Goal: Task Accomplishment & Management: Manage account settings

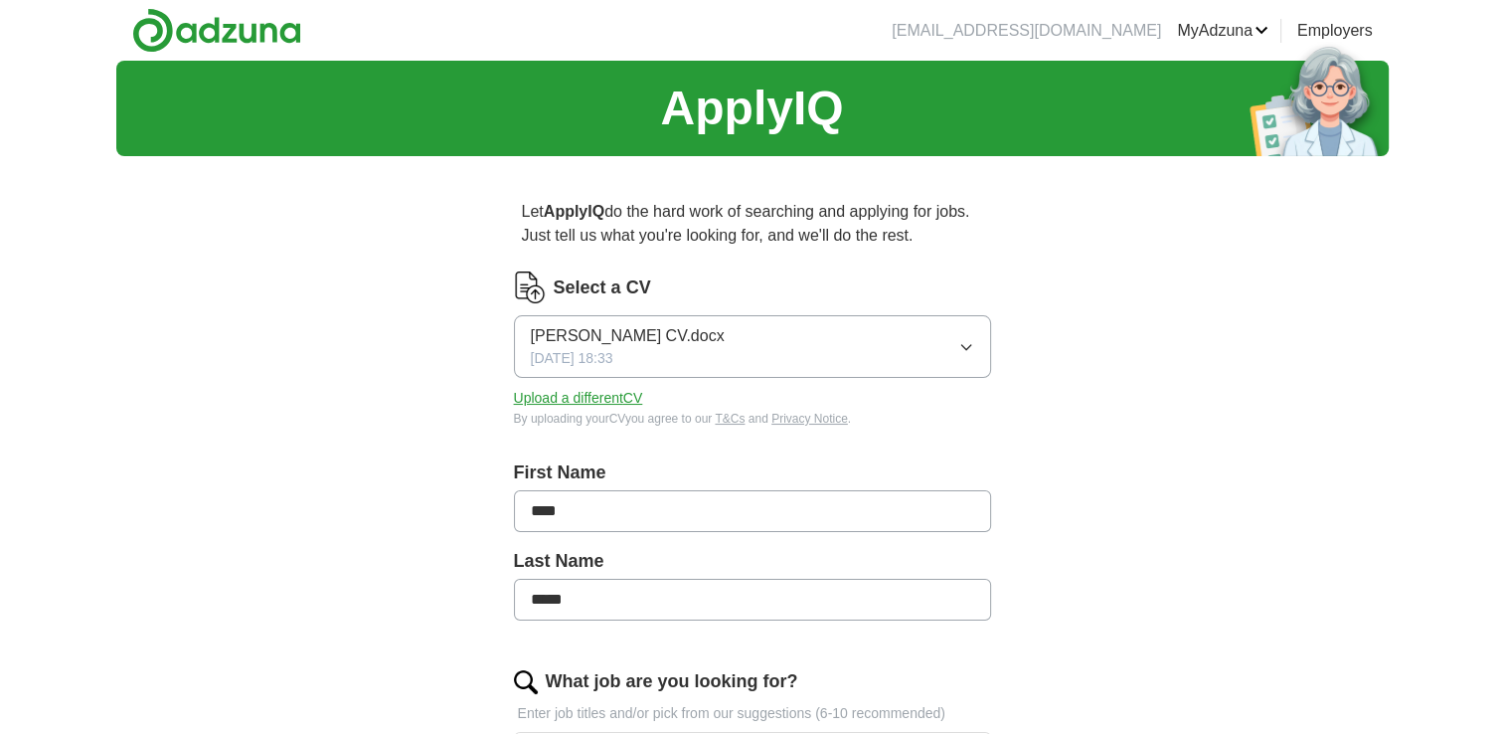
click at [827, 335] on button "[PERSON_NAME] CV.docx [DATE] 18:33" at bounding box center [752, 346] width 477 height 63
click at [621, 388] on button "Upload a different CV" at bounding box center [578, 398] width 129 height 21
drag, startPoint x: 1515, startPoint y: 171, endPoint x: 628, endPoint y: 571, distance: 972.9
click at [628, 571] on label "Last Name" at bounding box center [752, 561] width 477 height 27
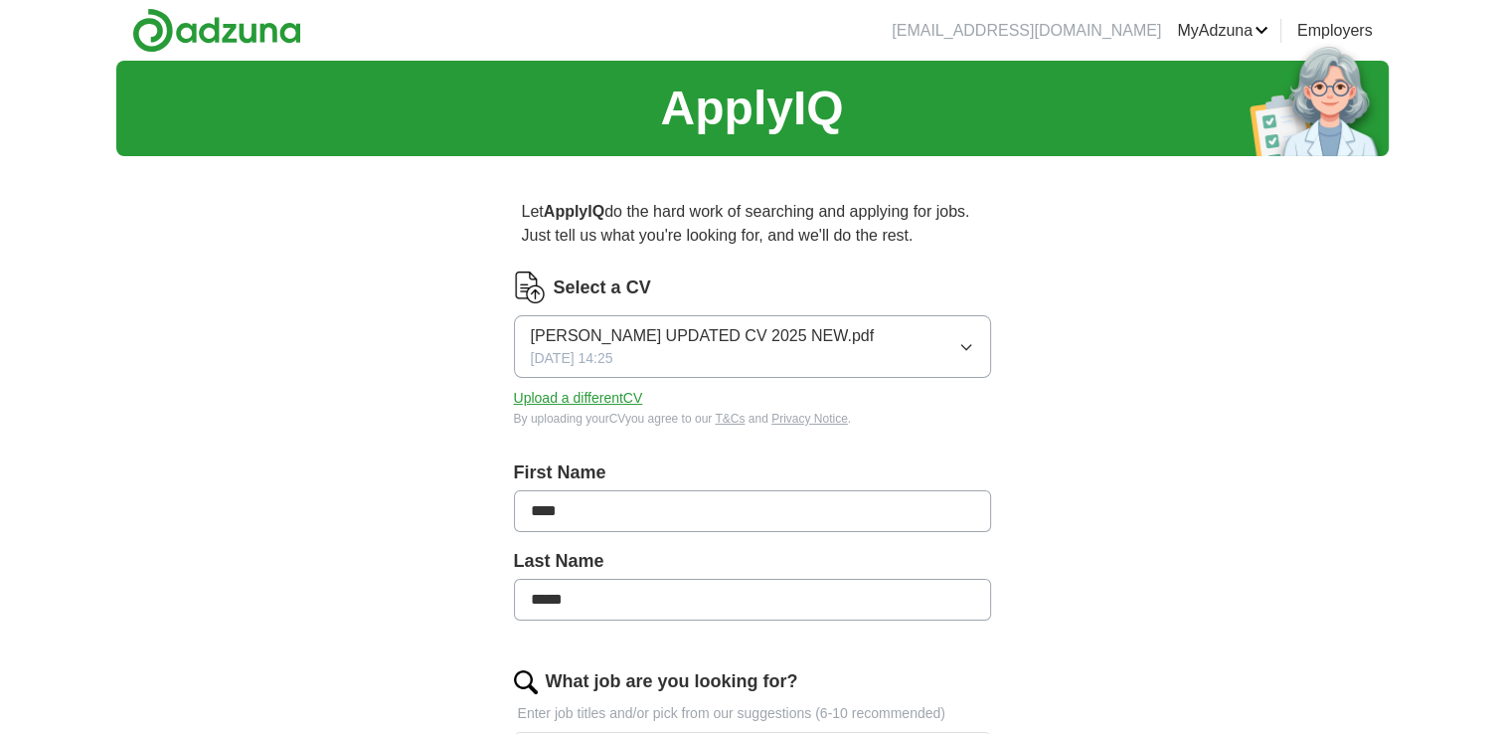
click at [638, 595] on input "*****" at bounding box center [752, 600] width 477 height 42
type input "*"
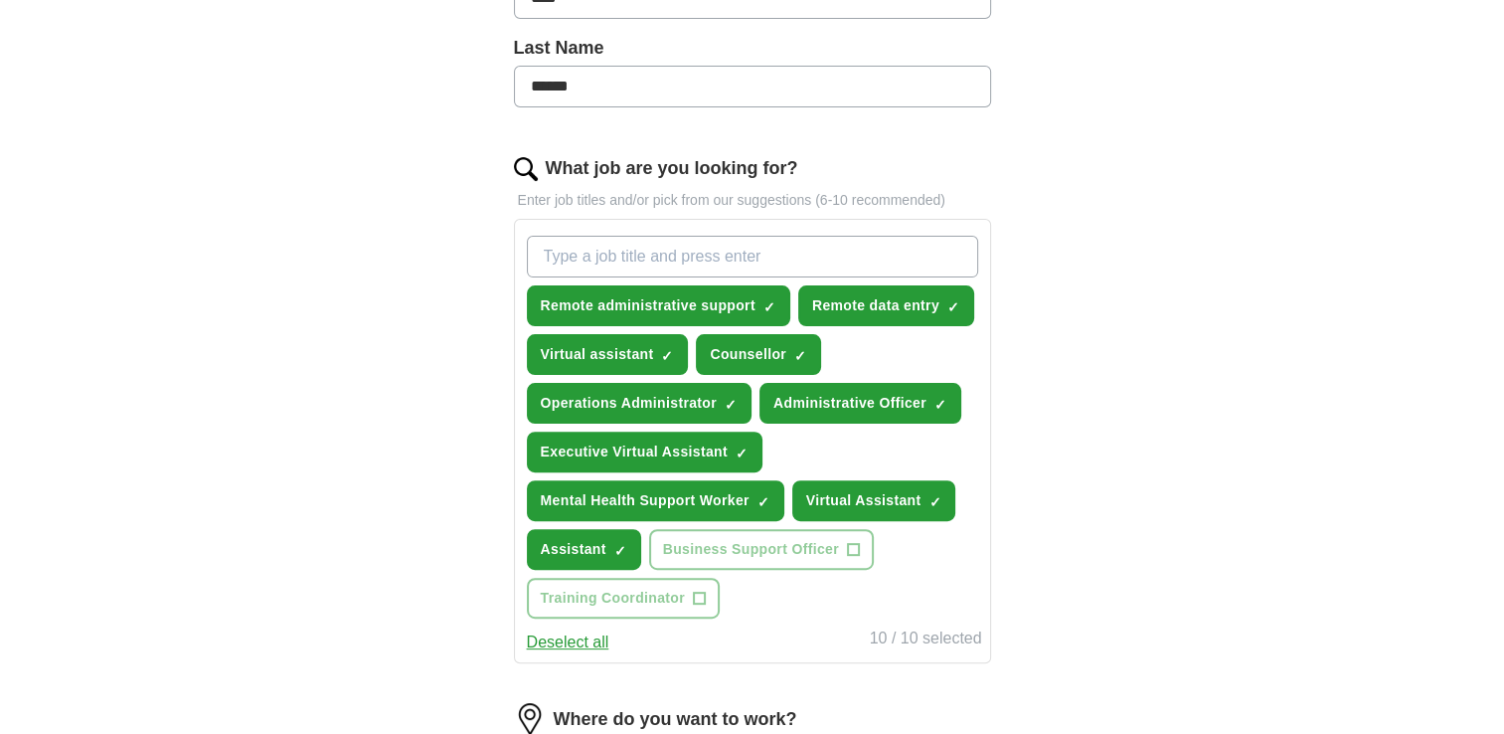
scroll to position [542, 0]
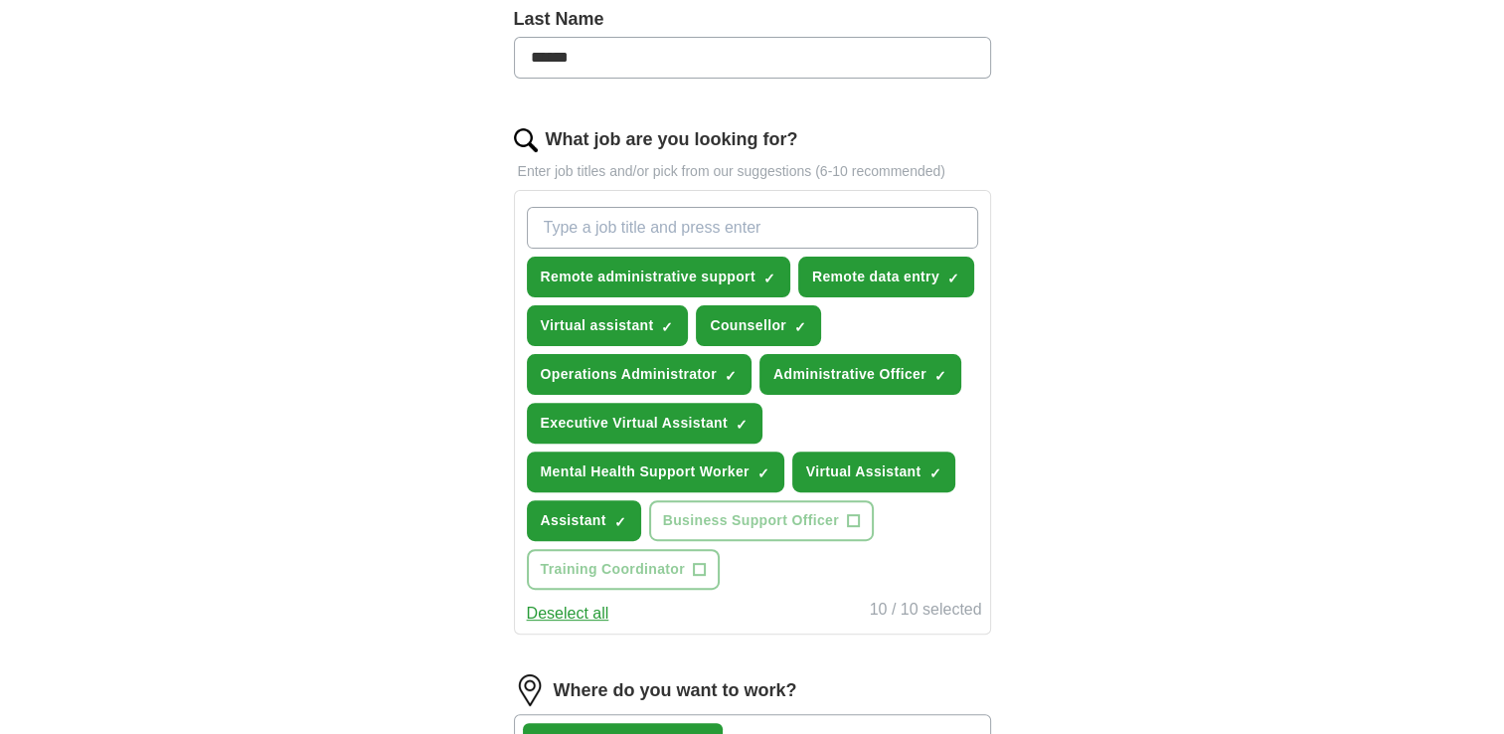
type input "*****"
click at [0, 0] on span "×" at bounding box center [0, 0] width 0 height 0
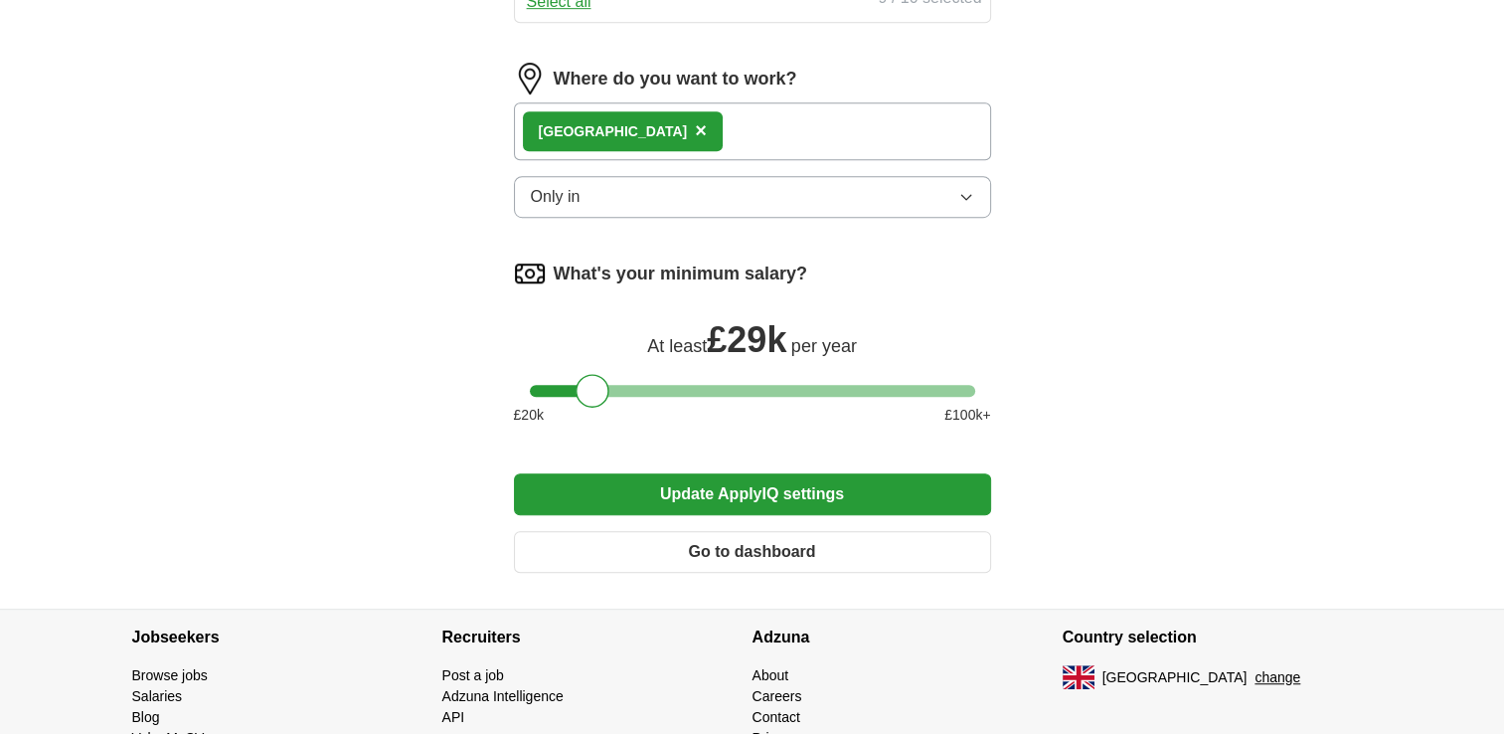
scroll to position [1156, 0]
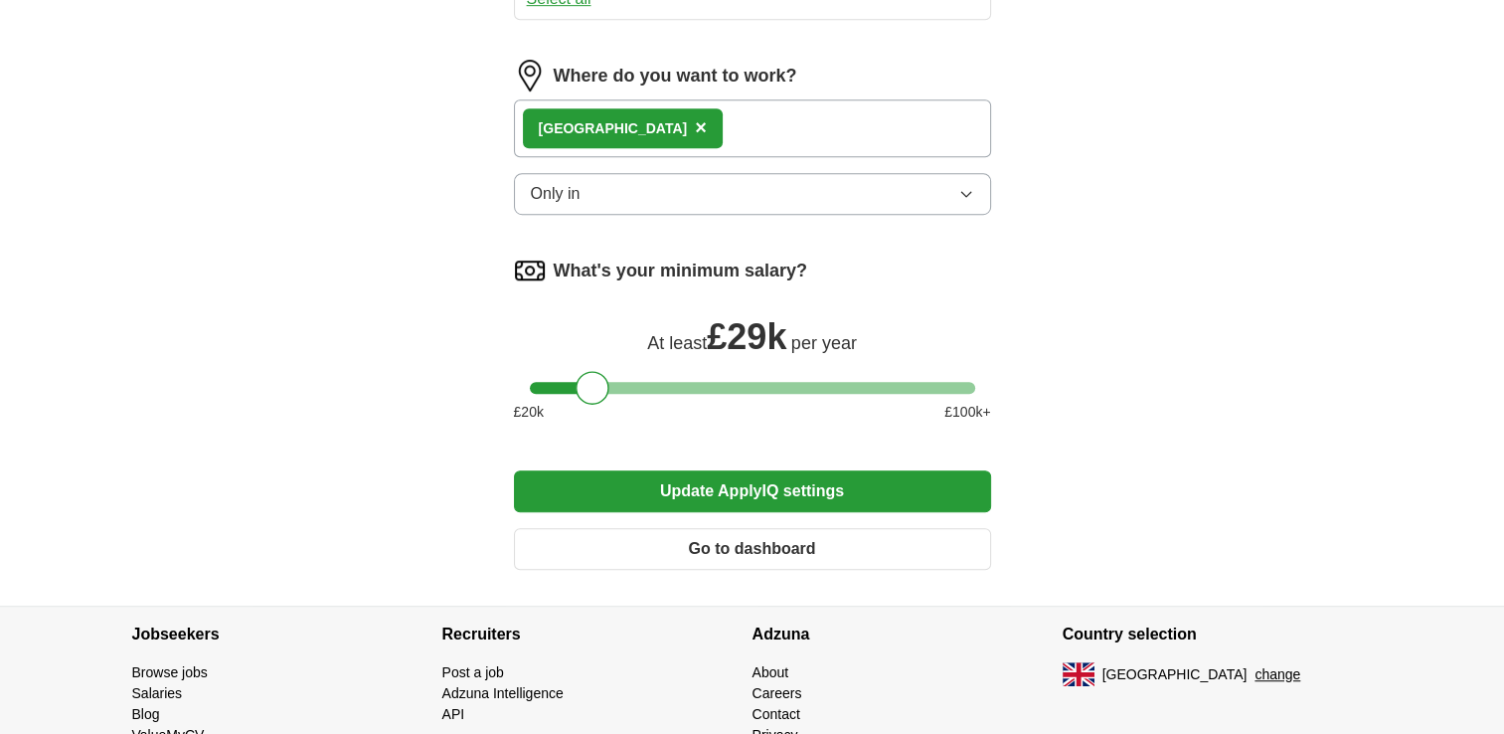
click at [800, 480] on button "Update ApplyIQ settings" at bounding box center [752, 491] width 477 height 42
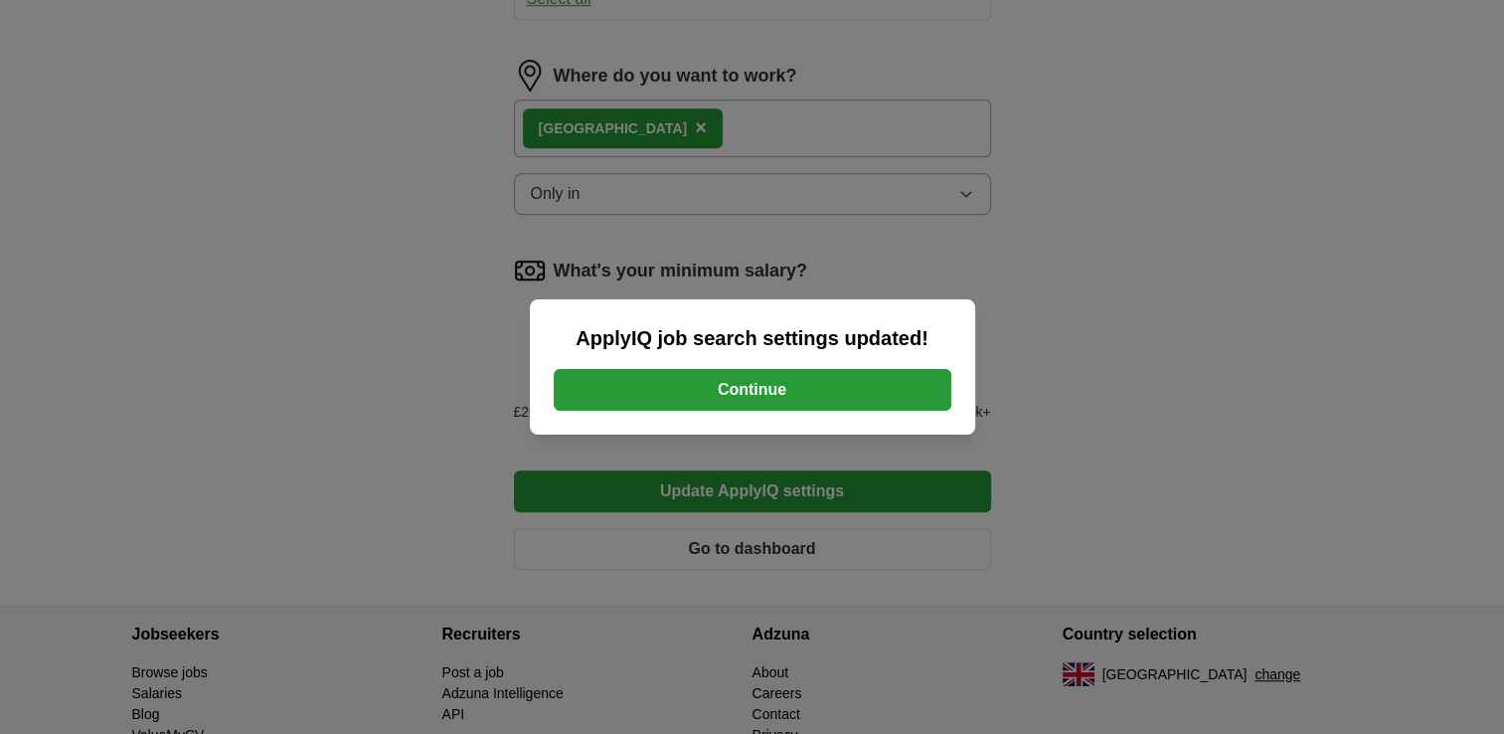
click at [798, 404] on button "Continue" at bounding box center [753, 390] width 398 height 42
